Goal: Find specific page/section: Find specific page/section

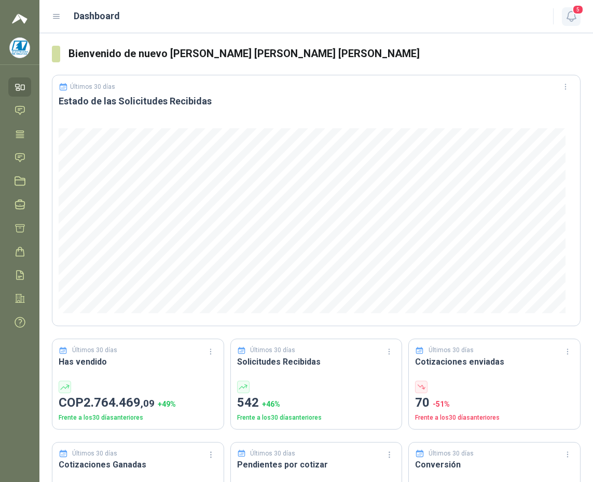
click at [570, 15] on icon "button" at bounding box center [571, 16] width 13 height 13
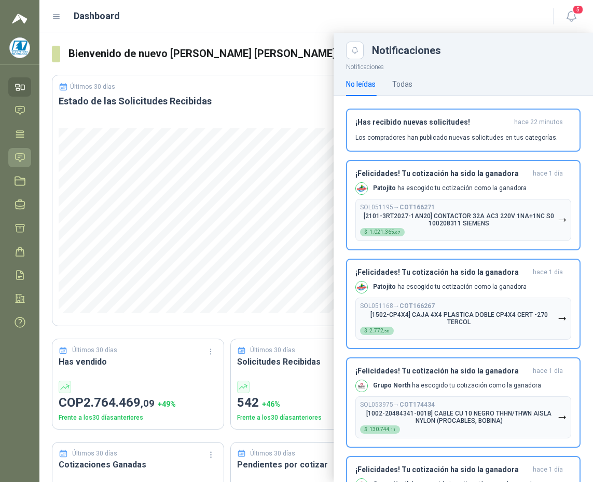
click at [17, 153] on icon at bounding box center [20, 157] width 9 height 8
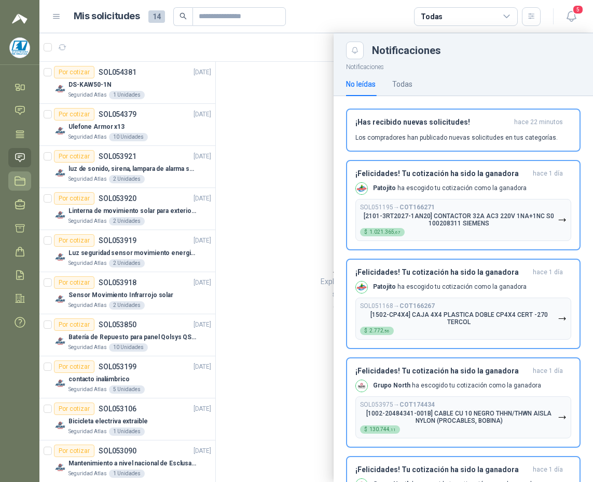
click at [13, 182] on link "Licitaciones" at bounding box center [19, 180] width 23 height 19
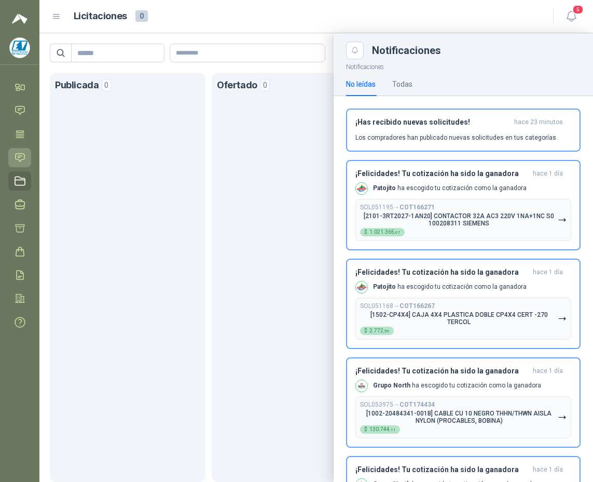
click at [24, 160] on icon at bounding box center [20, 157] width 11 height 11
